Goal: Transaction & Acquisition: Purchase product/service

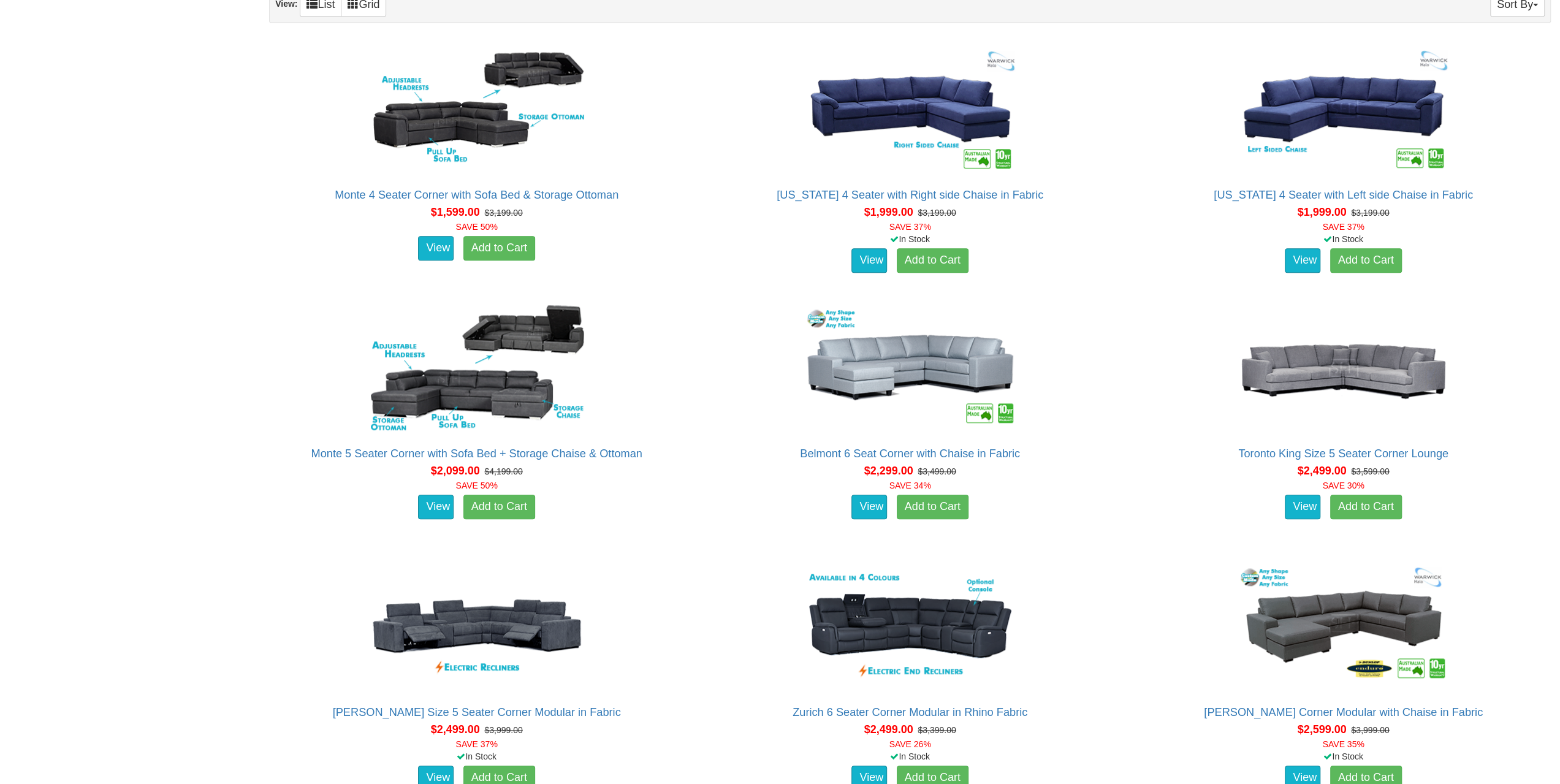
scroll to position [858, 0]
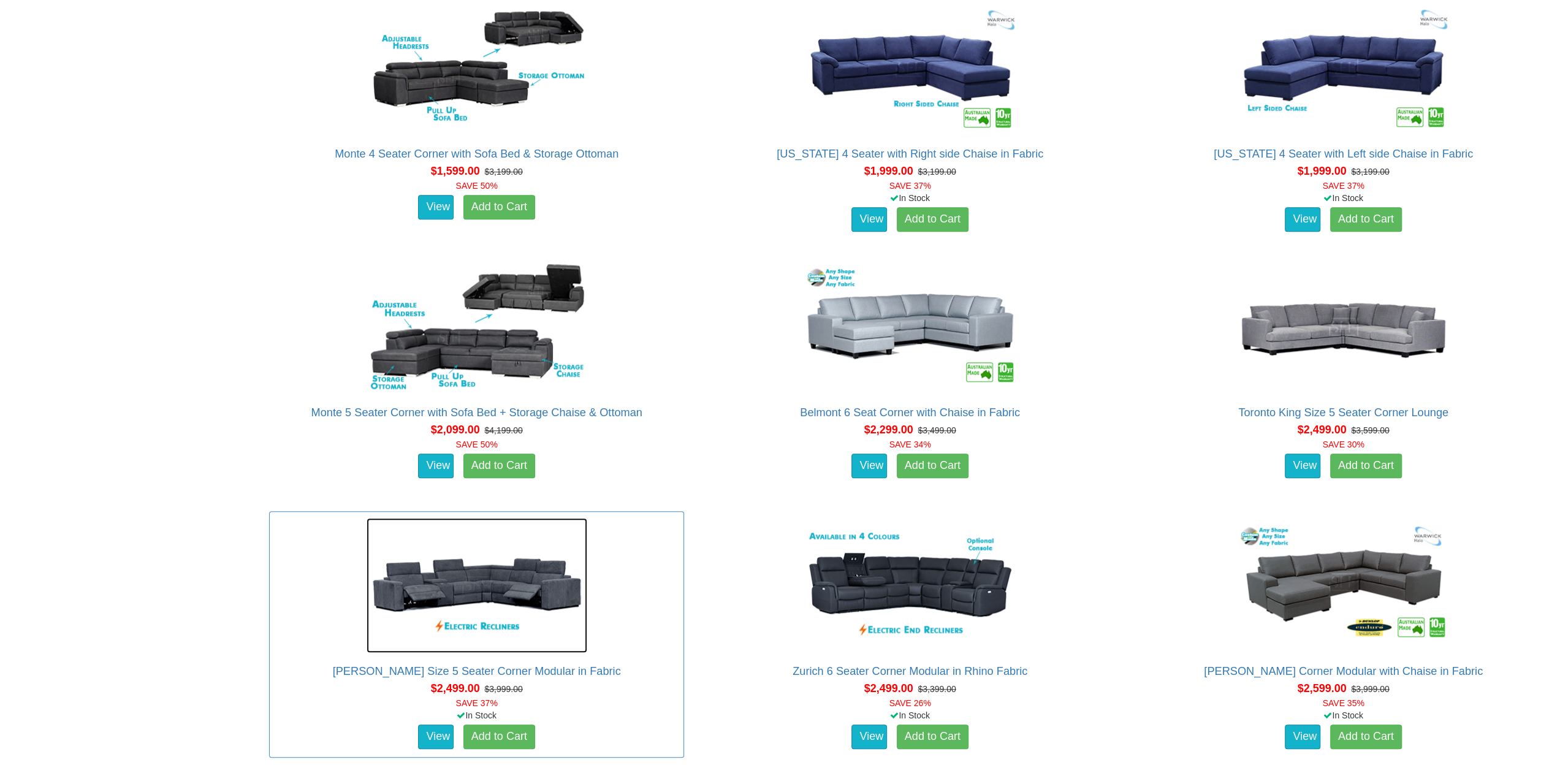
click at [413, 585] on img at bounding box center [477, 585] width 221 height 135
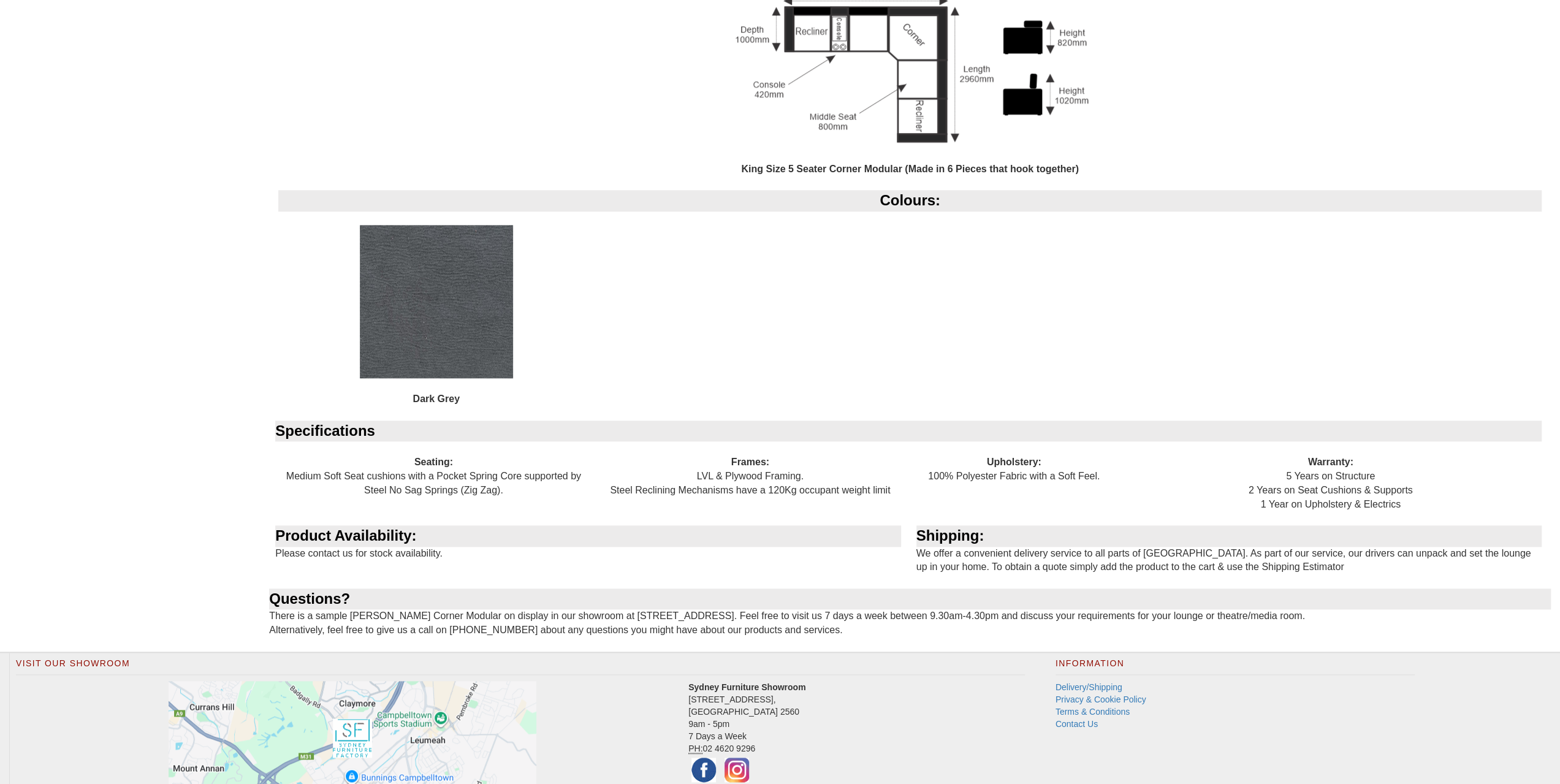
scroll to position [1347, 0]
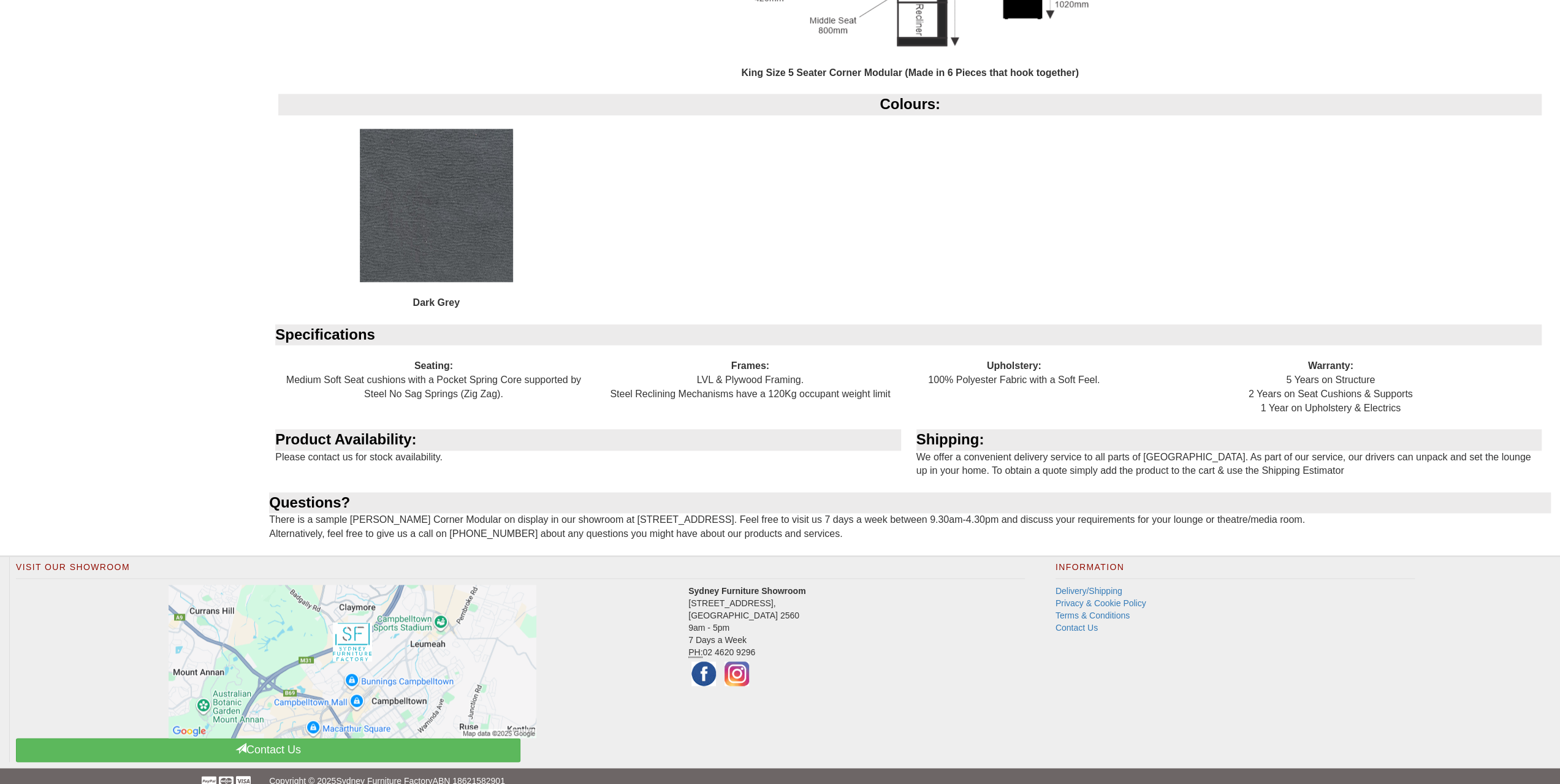
drag, startPoint x: 618, startPoint y: 533, endPoint x: 618, endPoint y: 527, distance: 6.0
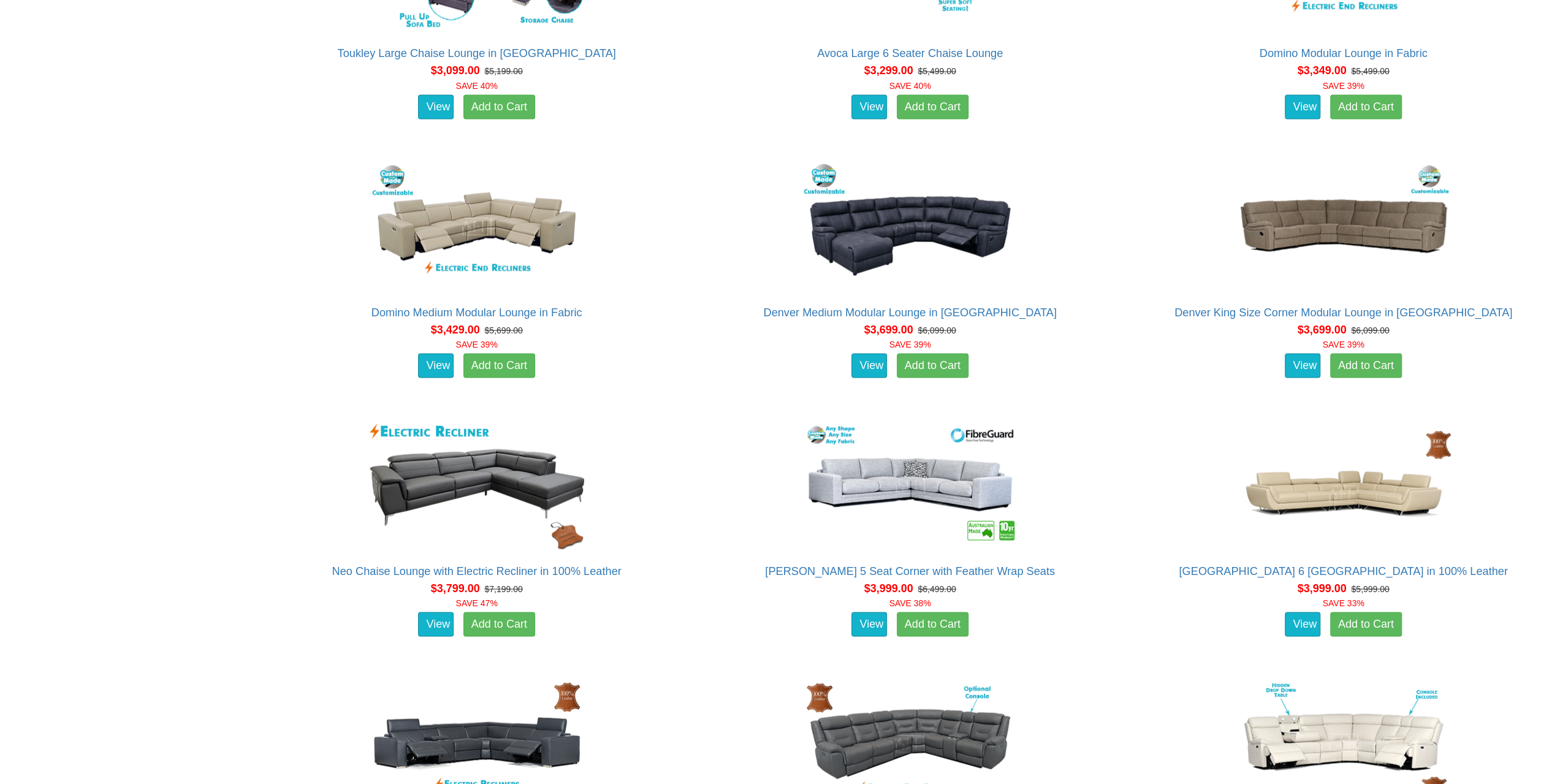
scroll to position [2390, 0]
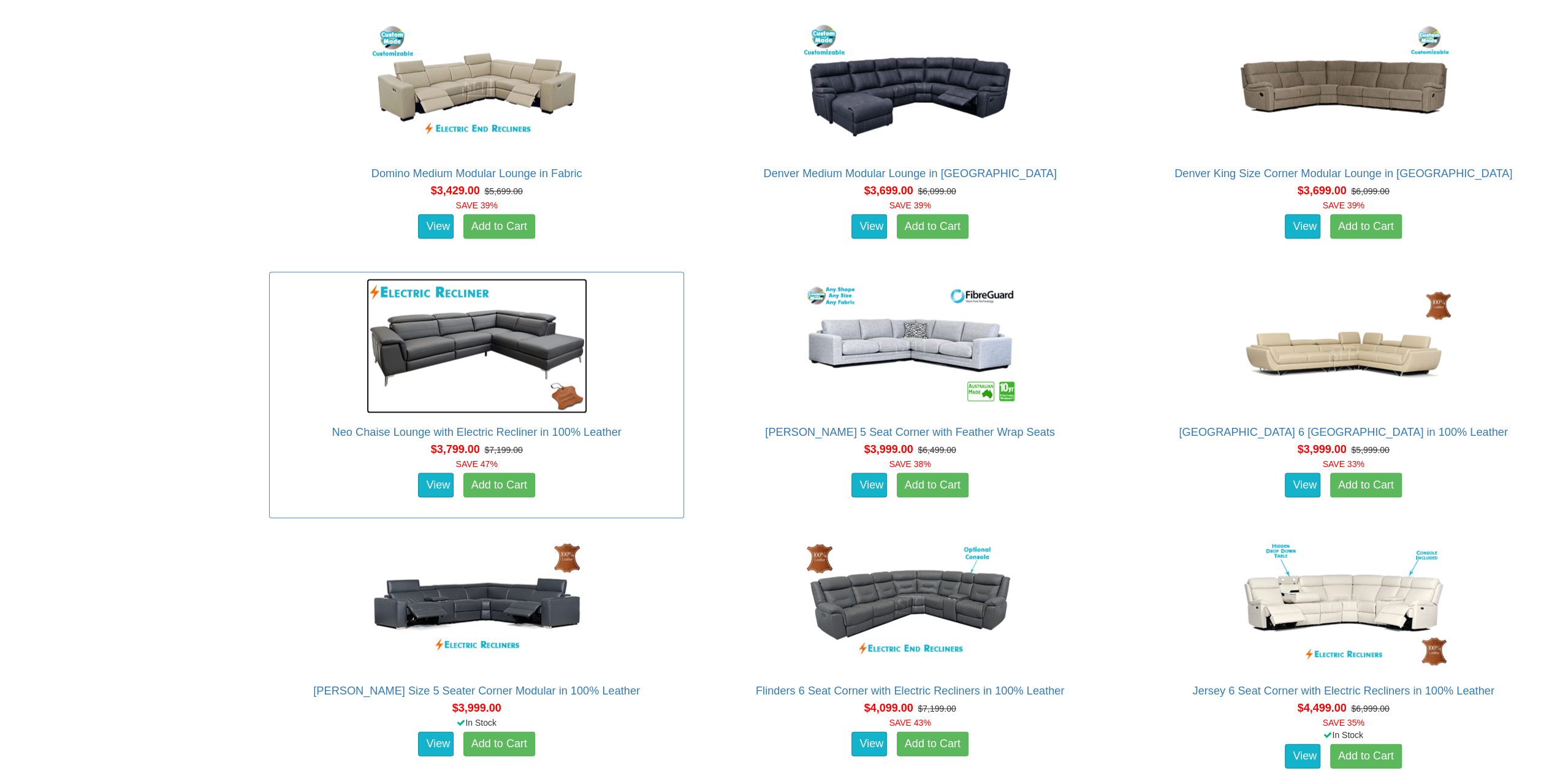
click at [554, 350] on img at bounding box center [477, 346] width 221 height 135
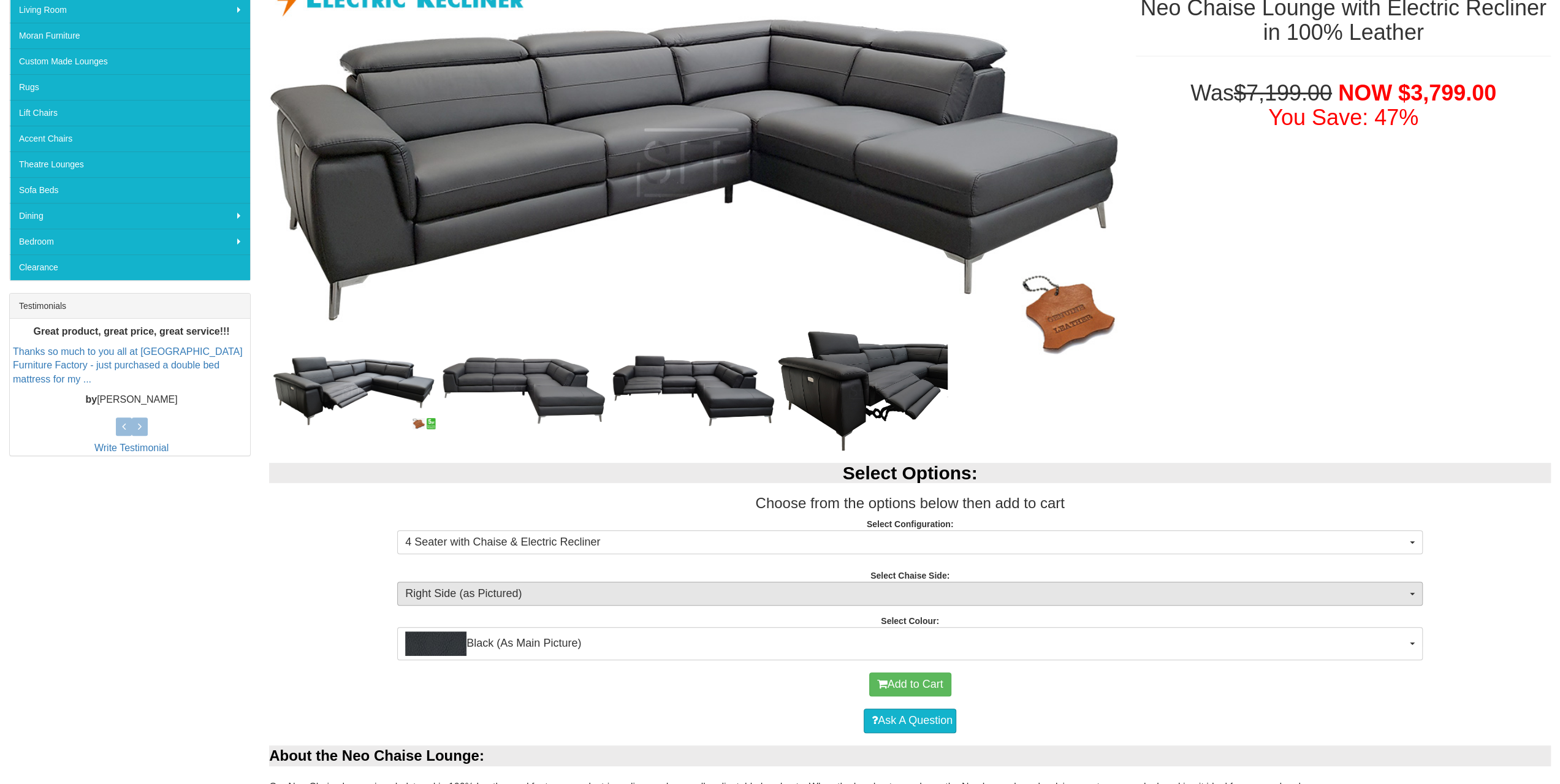
scroll to position [429, 0]
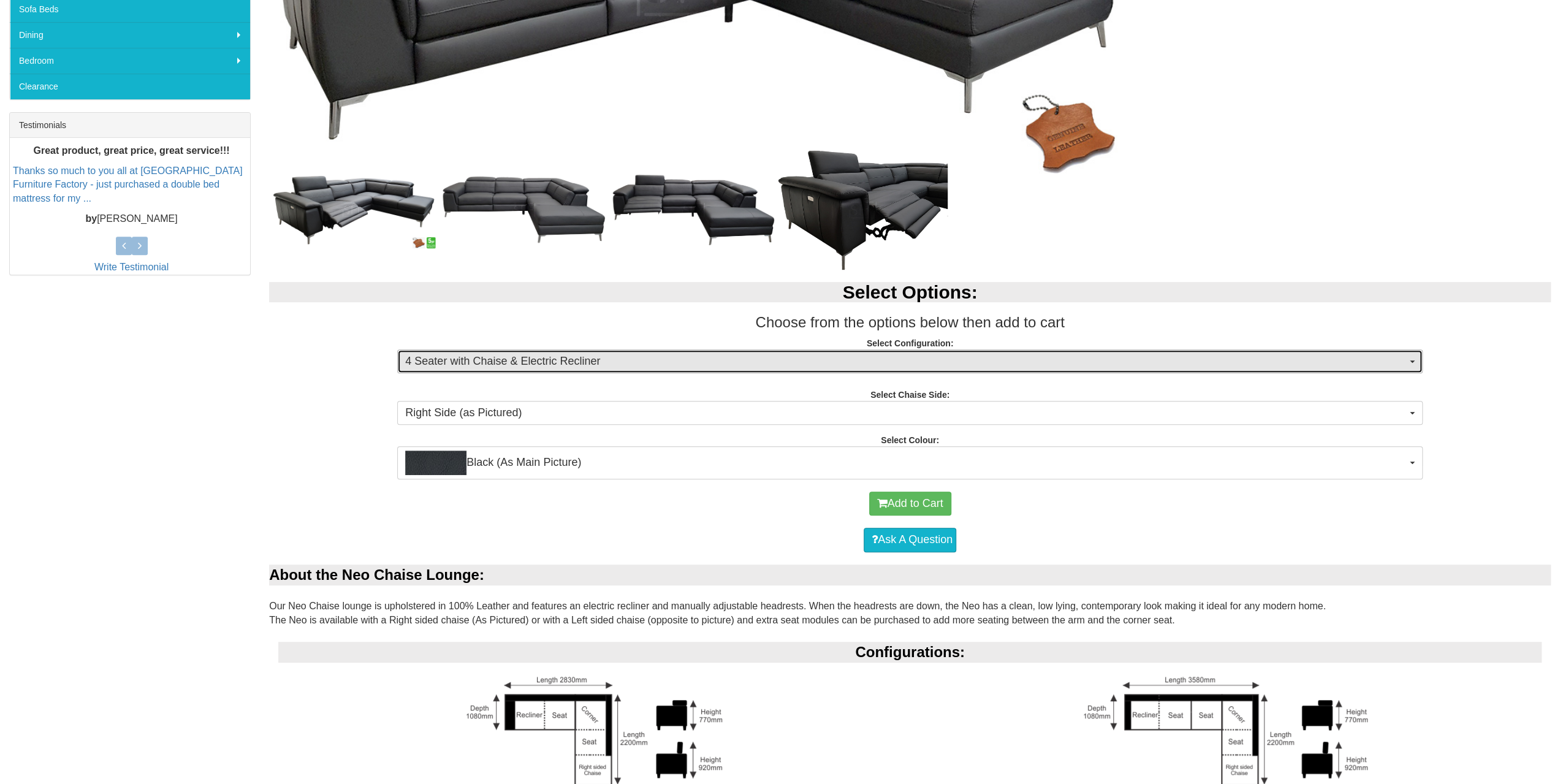
click at [835, 362] on span "4 Seater with Chaise & Electric Recliner" at bounding box center [905, 362] width 1001 height 16
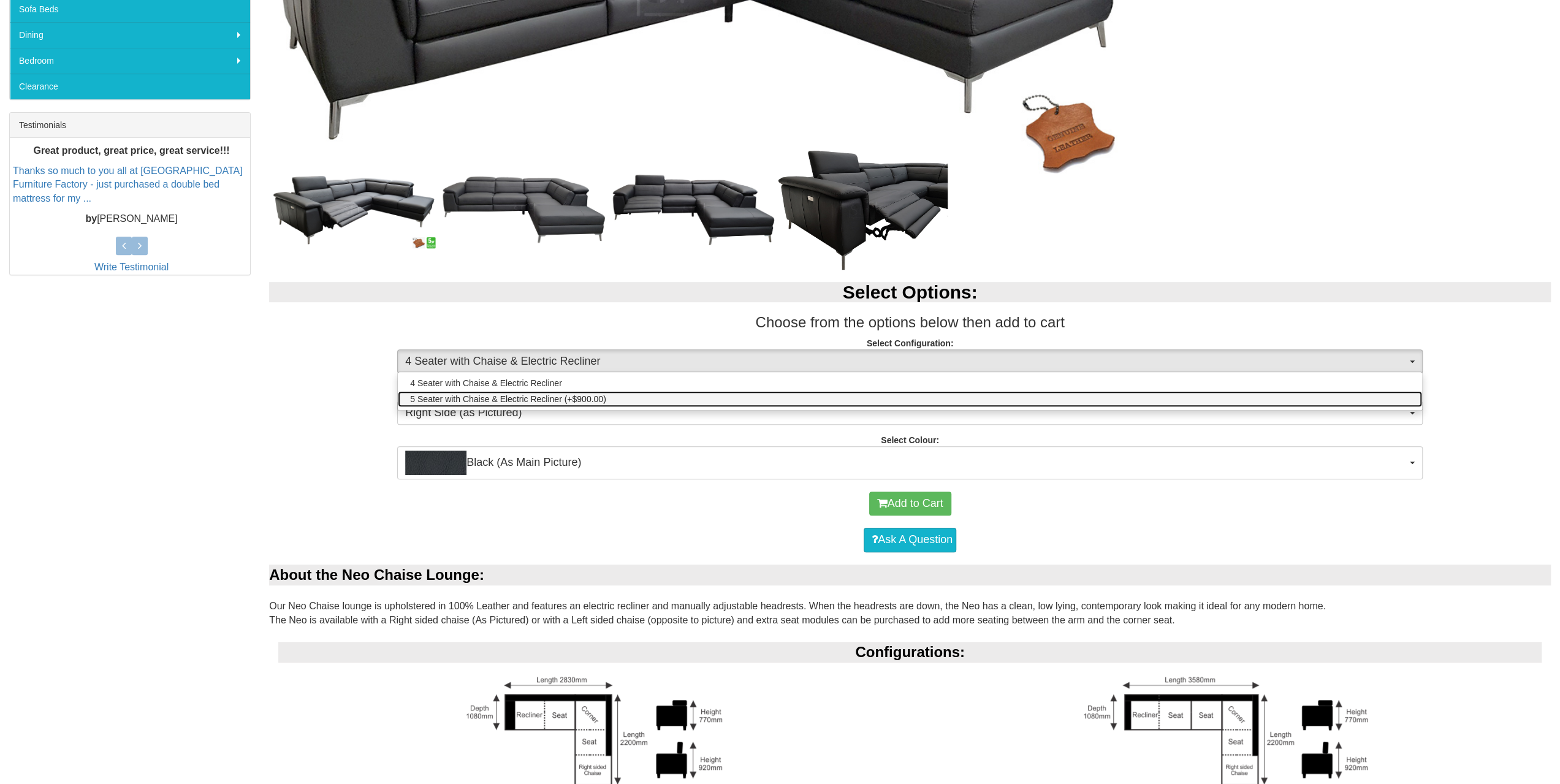
click at [797, 392] on link "5 Seater with Chaise & Electric Recliner (+$900.00)" at bounding box center [909, 399] width 1024 height 16
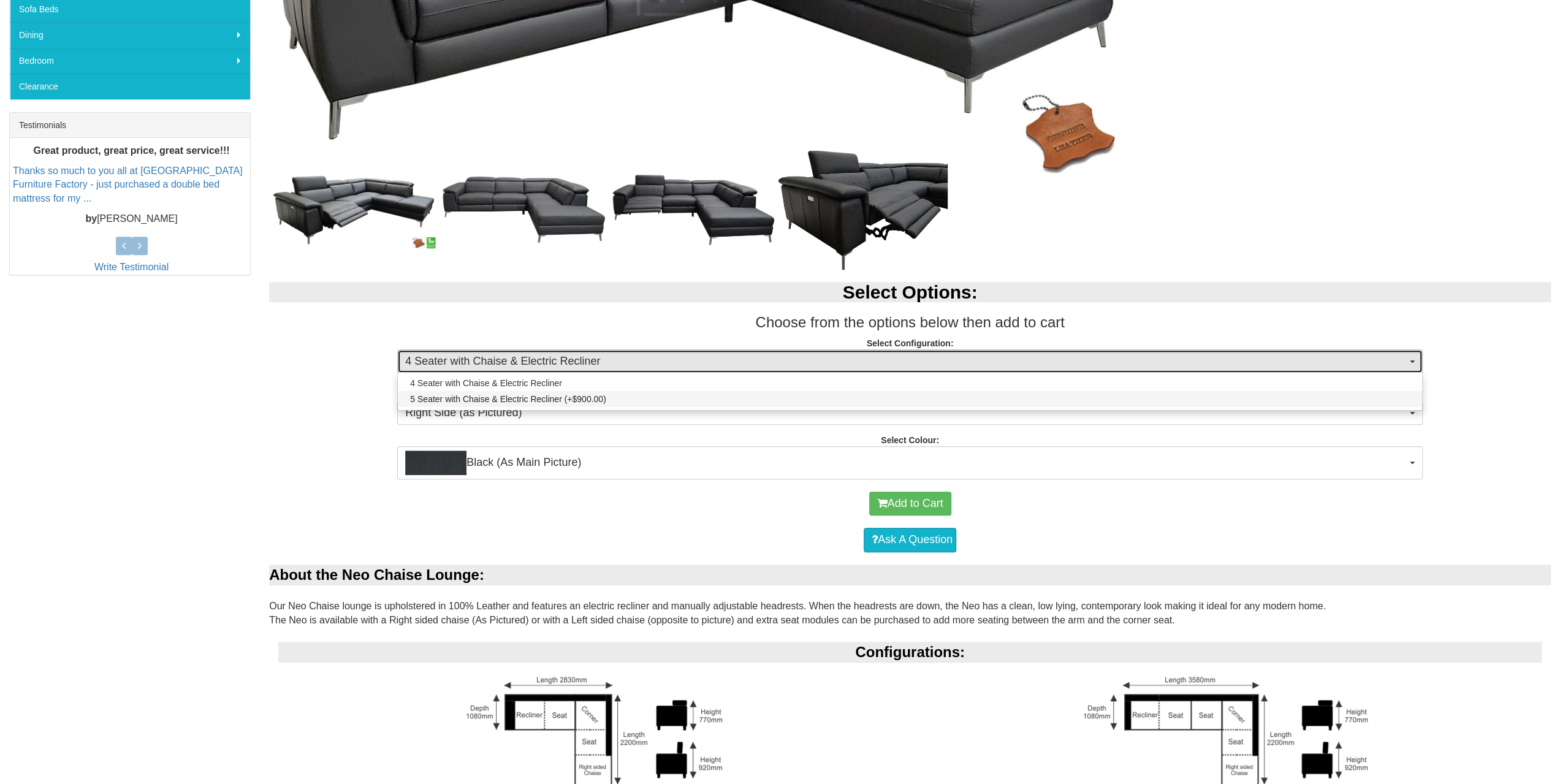
select select "1227"
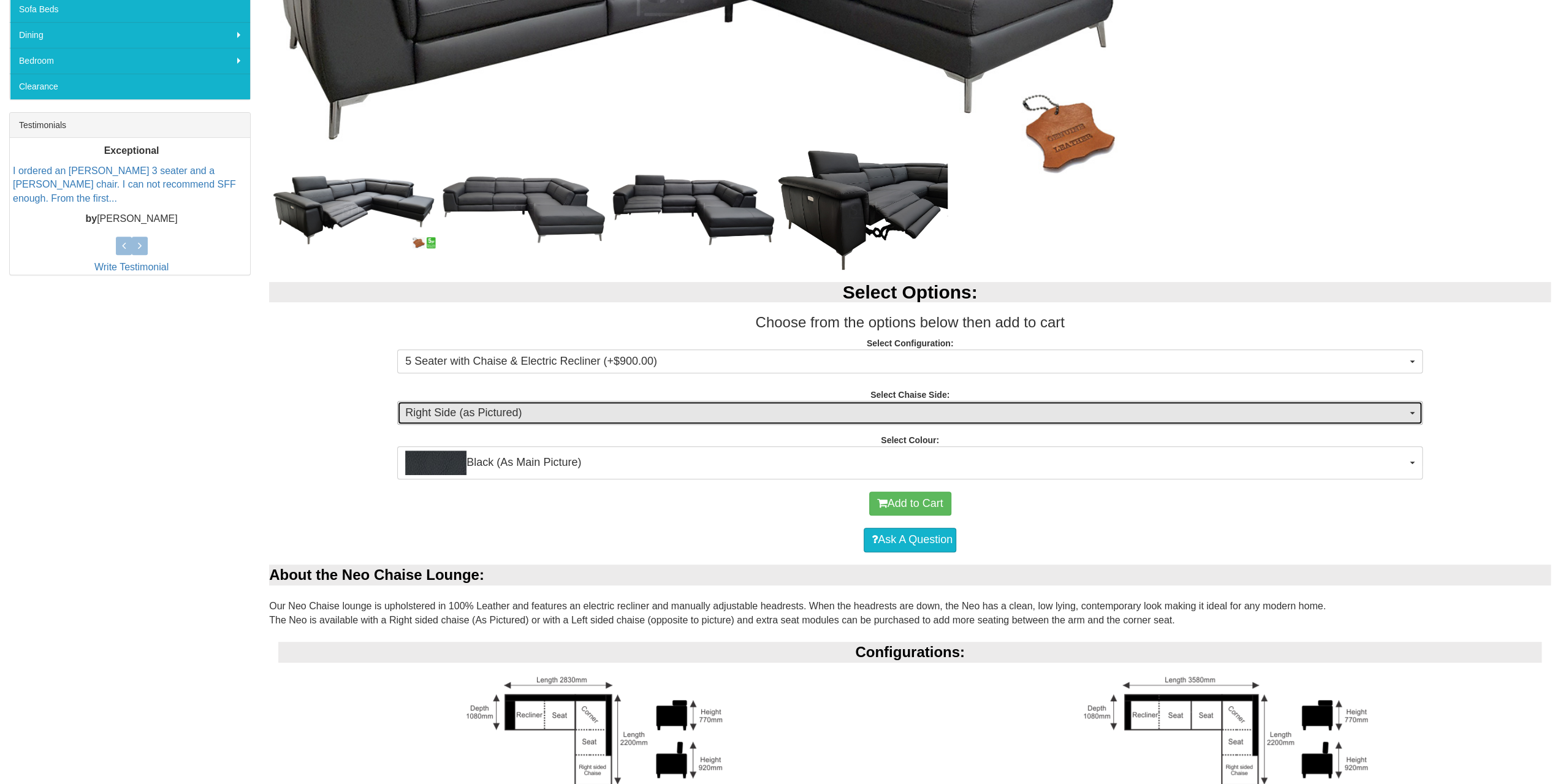
click at [767, 410] on span "Right Side (as Pictured)" at bounding box center [905, 413] width 1001 height 16
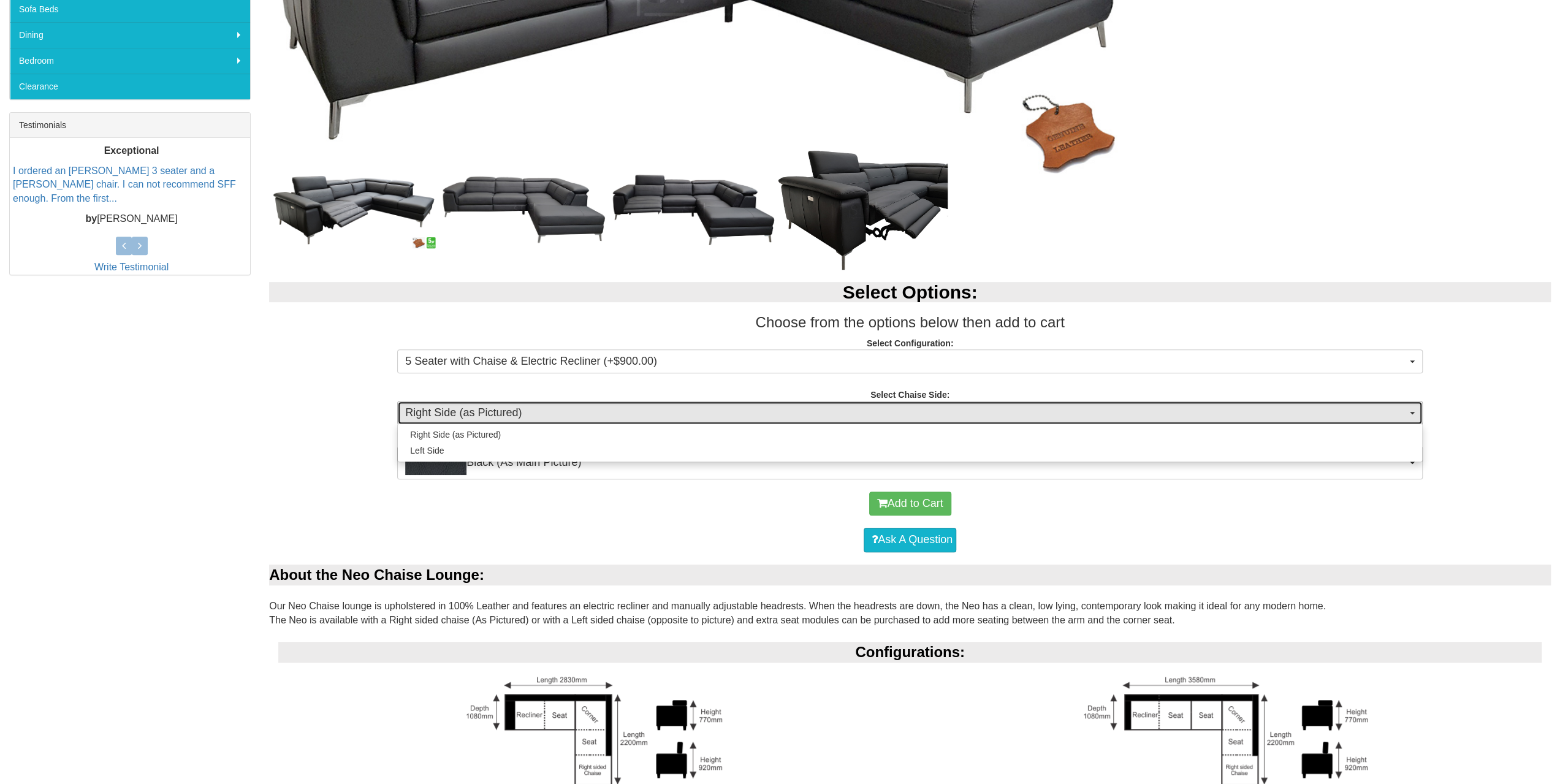
click at [767, 410] on span "Right Side (as Pictured)" at bounding box center [905, 413] width 1001 height 16
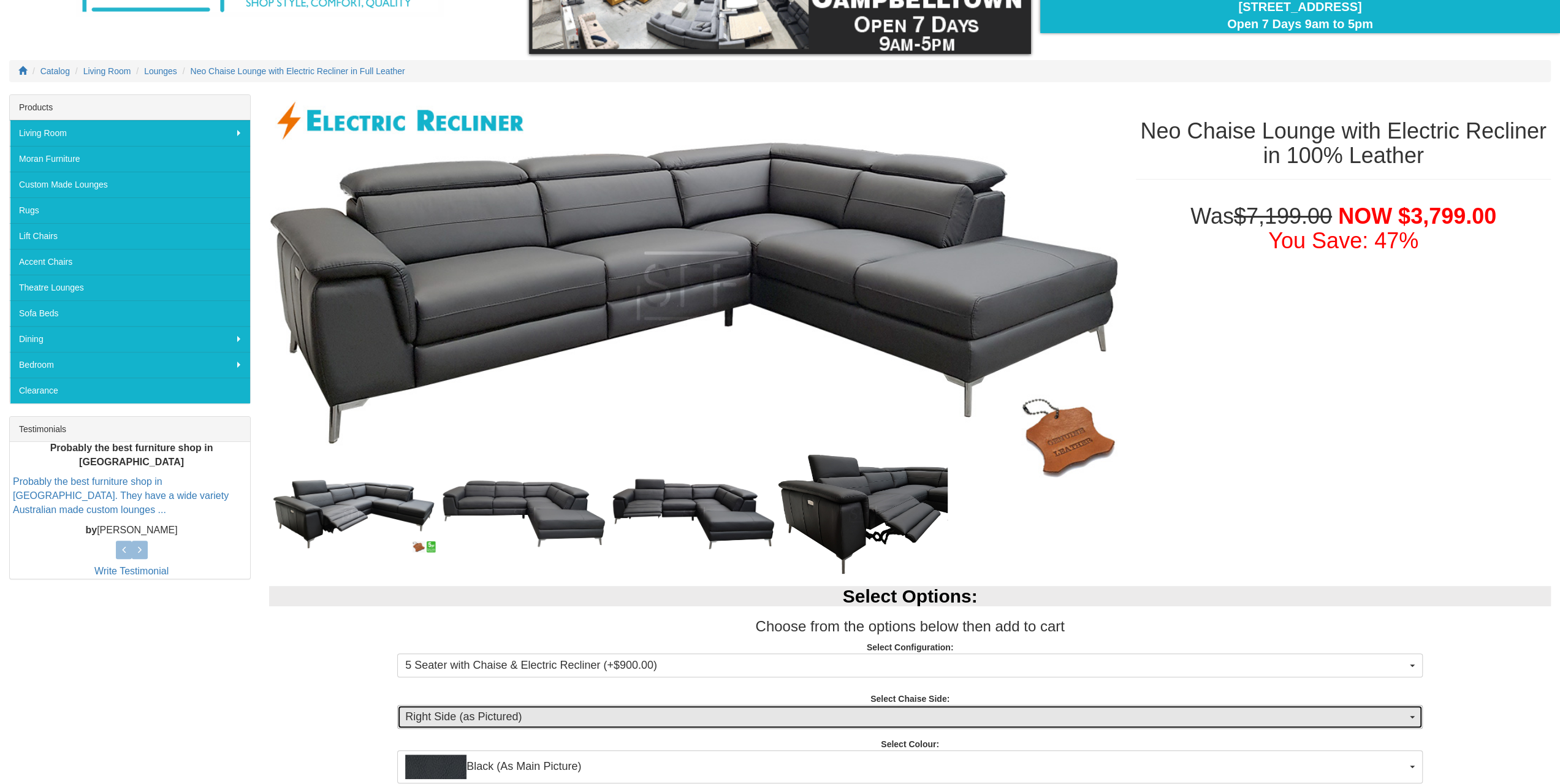
scroll to position [123, 0]
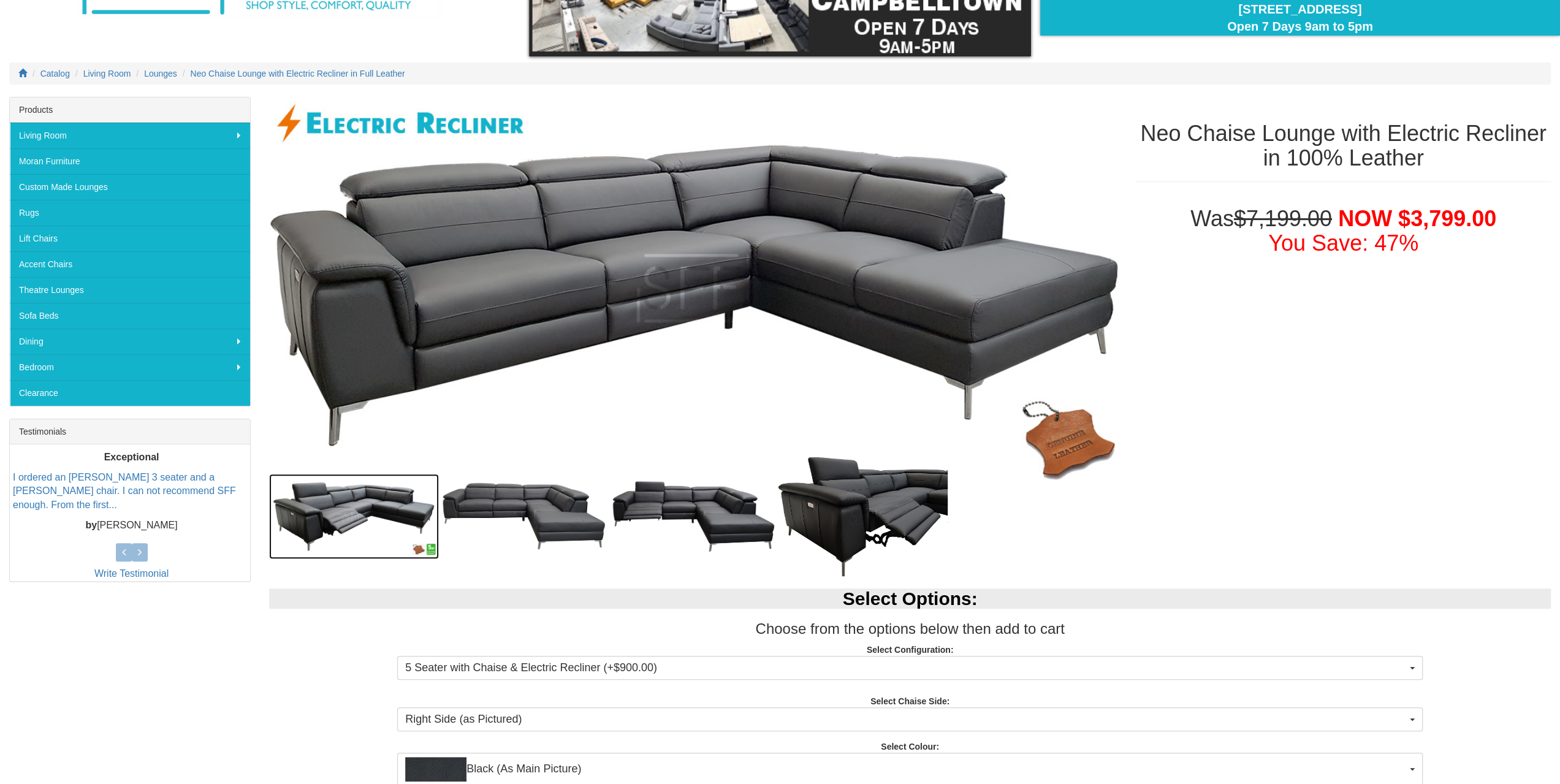
click at [390, 502] on img at bounding box center [353, 516] width 170 height 85
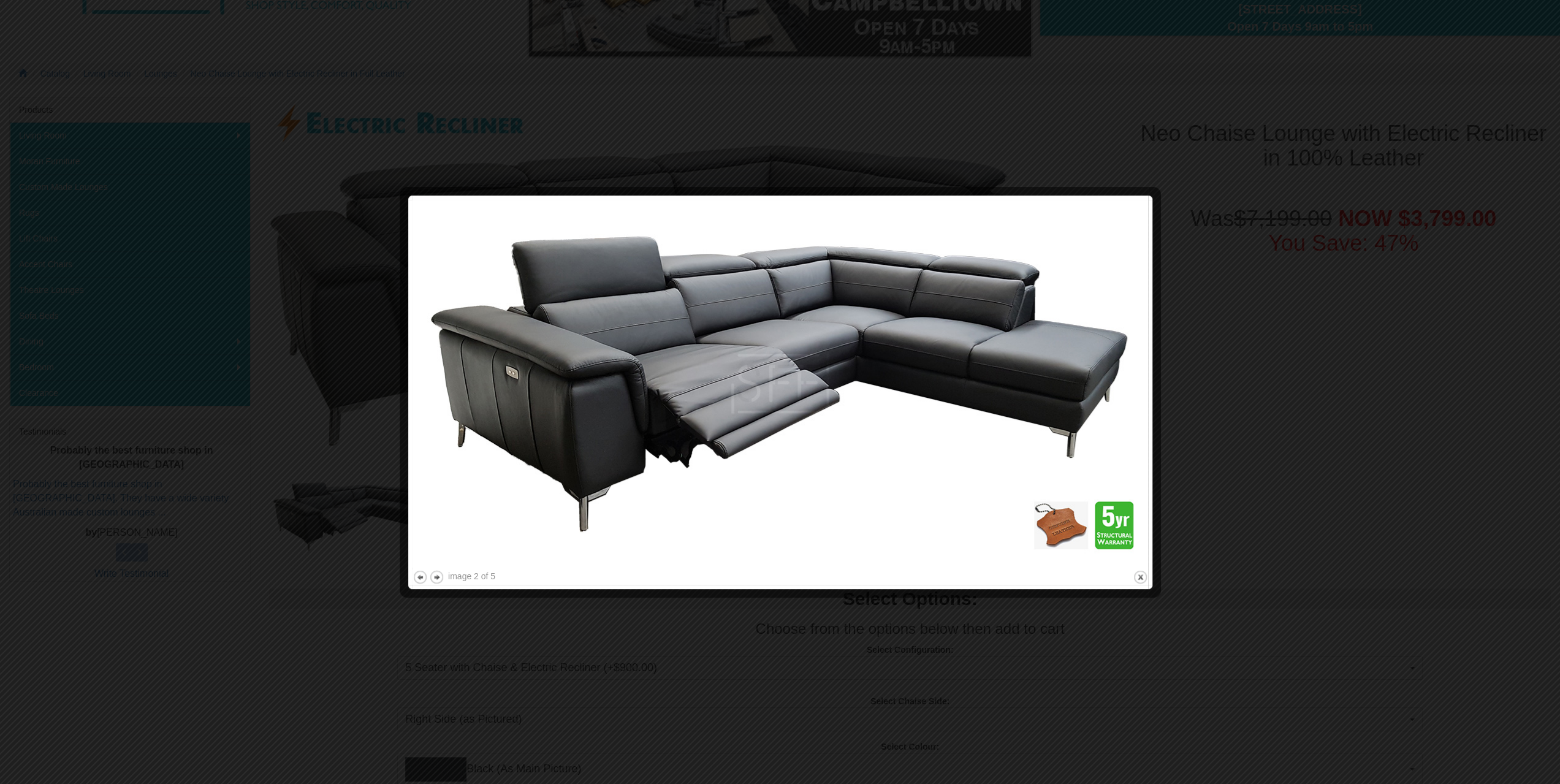
click at [309, 657] on div at bounding box center [780, 392] width 1560 height 784
